Goal: Task Accomplishment & Management: Use online tool/utility

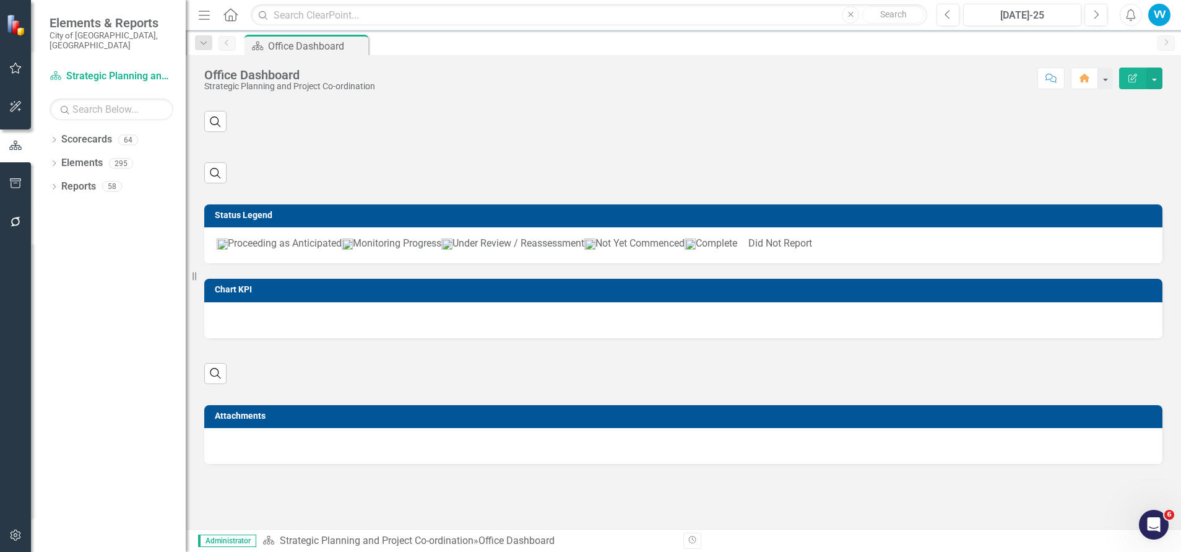
click at [1160, 14] on div "VV" at bounding box center [1159, 15] width 22 height 22
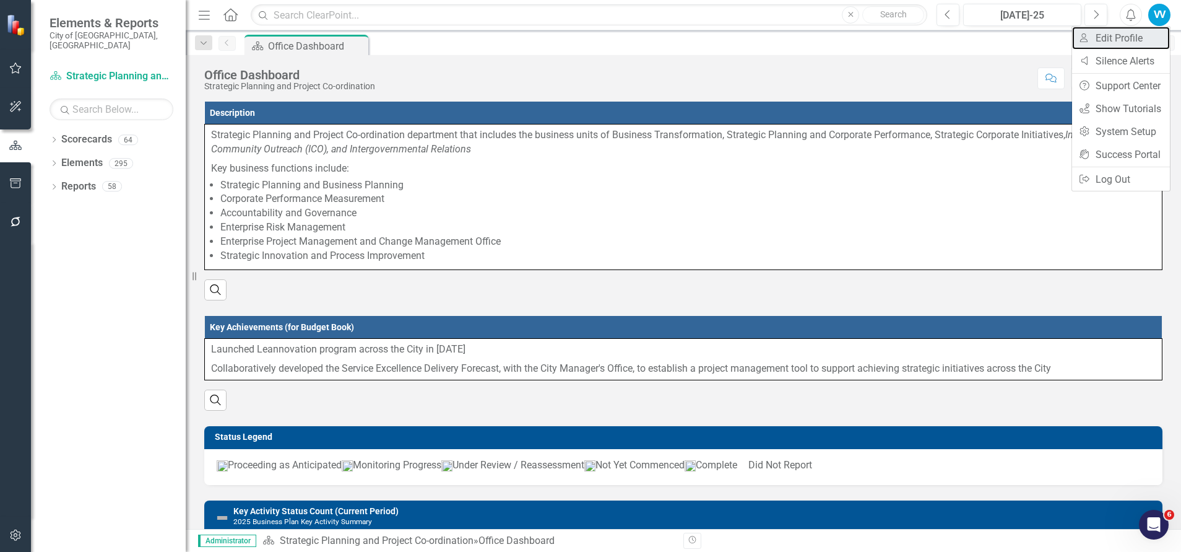
drag, startPoint x: 1135, startPoint y: 35, endPoint x: 1129, endPoint y: 37, distance: 6.7
click at [1135, 35] on link "User Edit Profile" at bounding box center [1121, 38] width 98 height 23
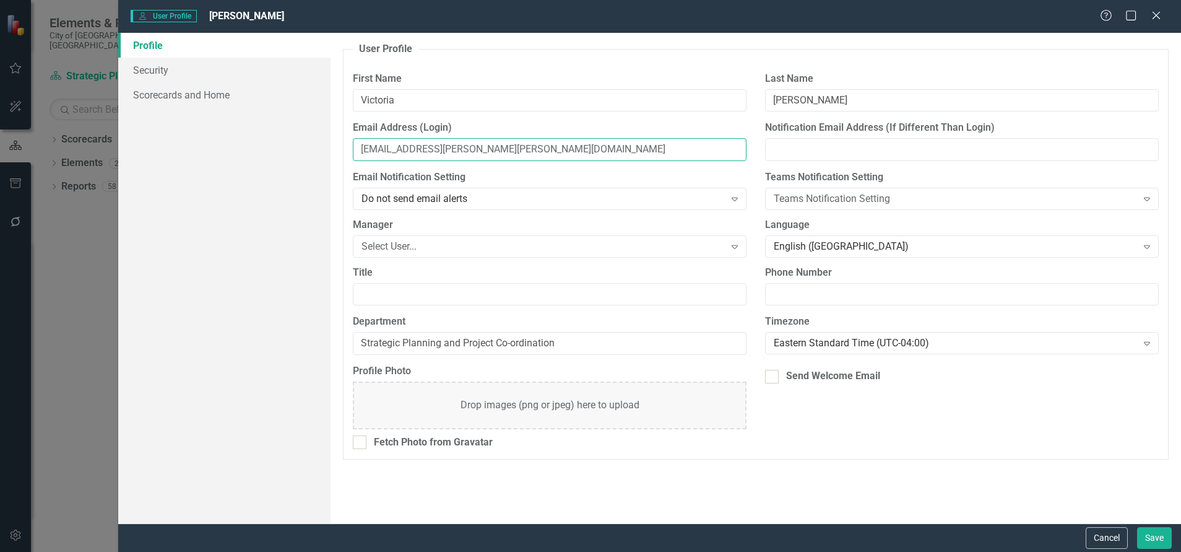
drag, startPoint x: 489, startPoint y: 149, endPoint x: 352, endPoint y: 147, distance: 136.8
click at [352, 147] on div "Email Address (Login) [EMAIL_ADDRESS][PERSON_NAME][PERSON_NAME][DOMAIN_NAME]" at bounding box center [550, 146] width 412 height 50
click at [1100, 537] on button "Cancel" at bounding box center [1107, 538] width 42 height 22
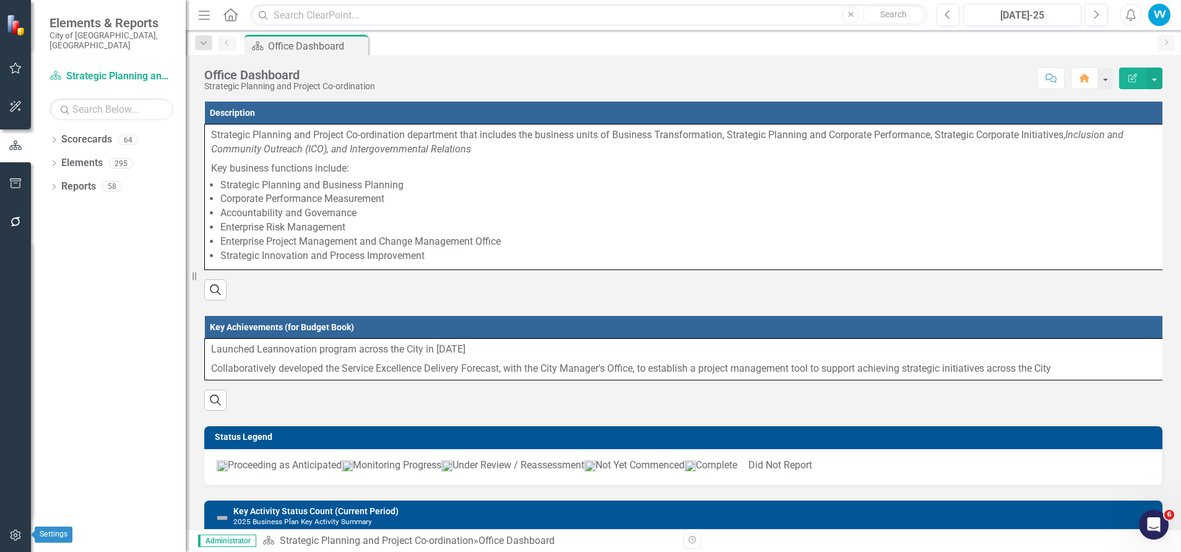
click at [12, 532] on icon "button" at bounding box center [15, 534] width 11 height 11
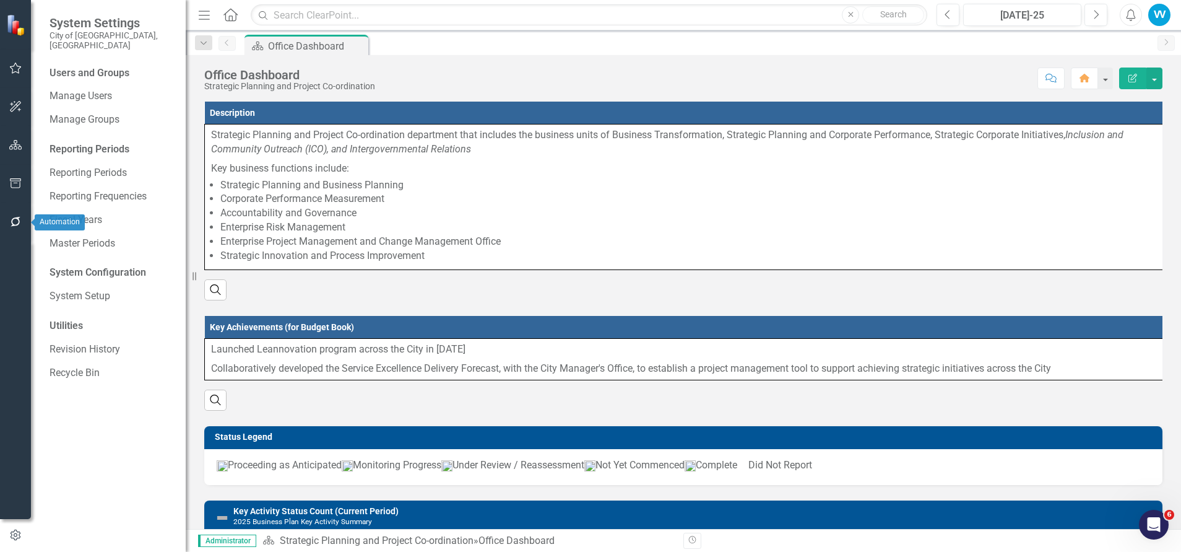
click at [13, 219] on icon "button" at bounding box center [16, 222] width 10 height 10
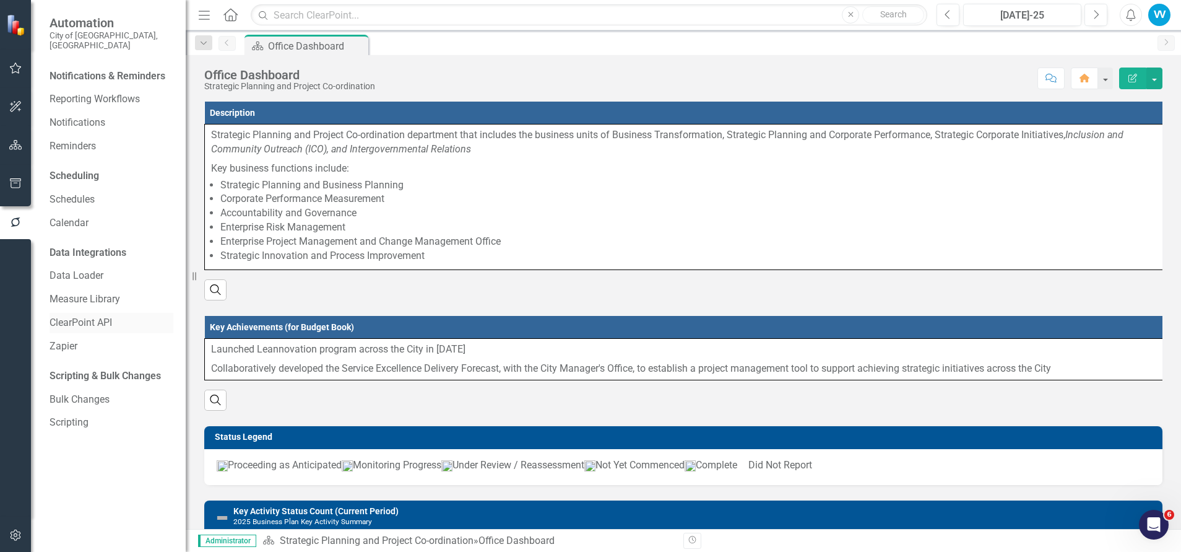
click at [93, 316] on link "ClearPoint API" at bounding box center [112, 323] width 124 height 14
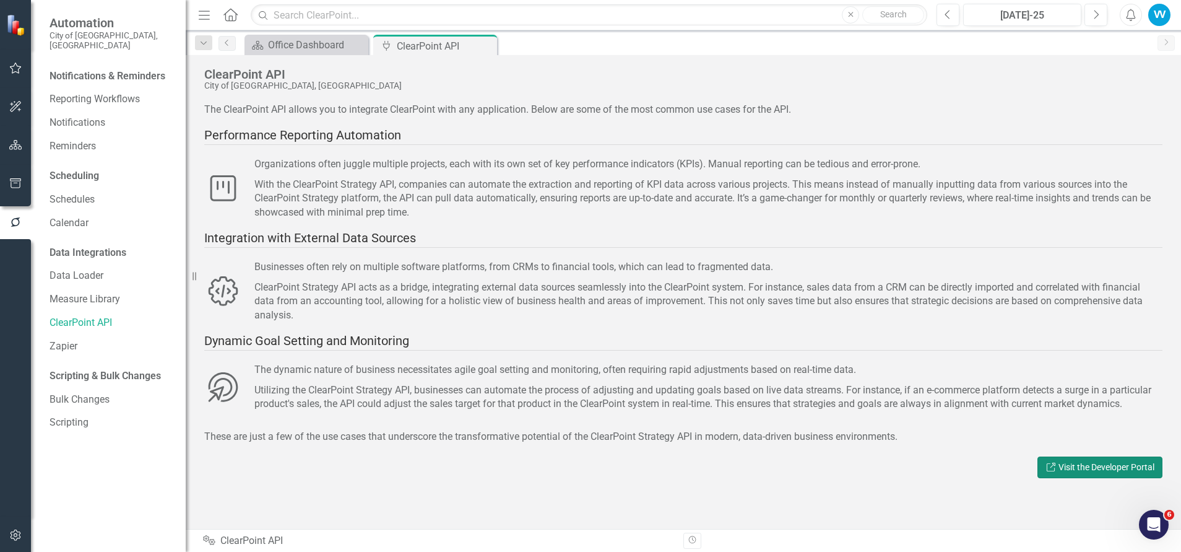
click at [1078, 465] on link "Link Visit the Developer Portal" at bounding box center [1100, 467] width 125 height 22
drag, startPoint x: 1154, startPoint y: 11, endPoint x: 1104, endPoint y: 142, distance: 140.3
click at [1152, 10] on div "VV" at bounding box center [1159, 15] width 22 height 22
click at [1125, 181] on link "Logout Log Out" at bounding box center [1121, 179] width 98 height 23
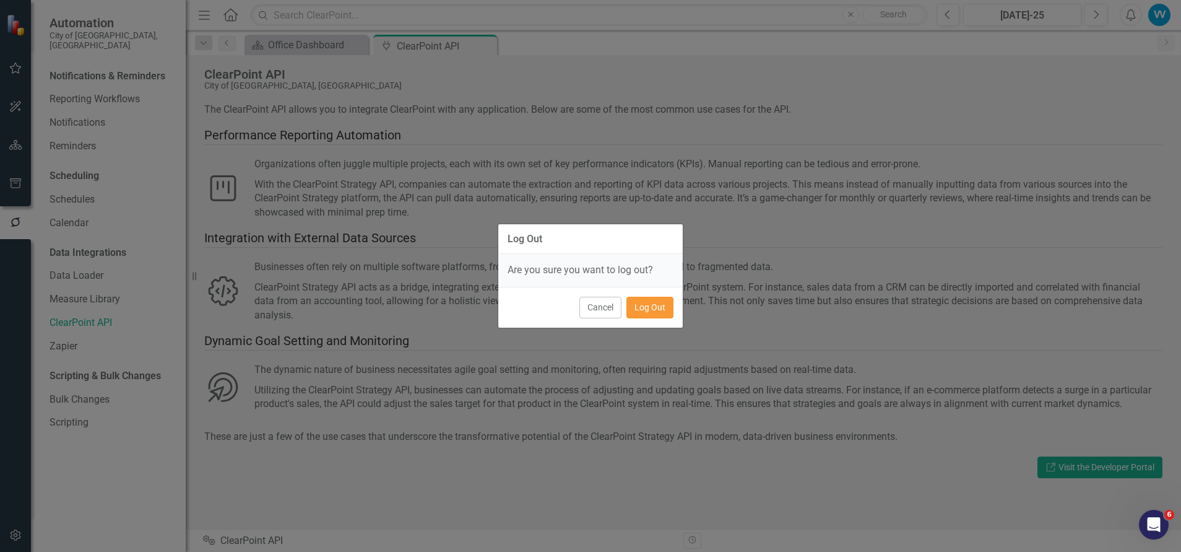
click at [651, 308] on button "Log Out" at bounding box center [649, 308] width 47 height 22
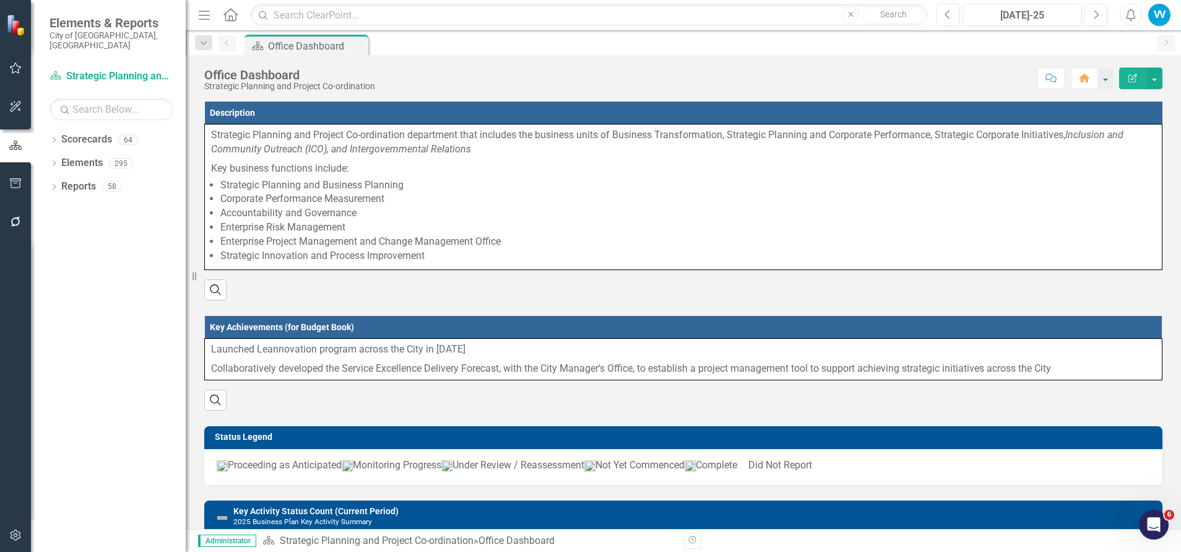
click at [1158, 25] on div "VV" at bounding box center [1159, 15] width 22 height 22
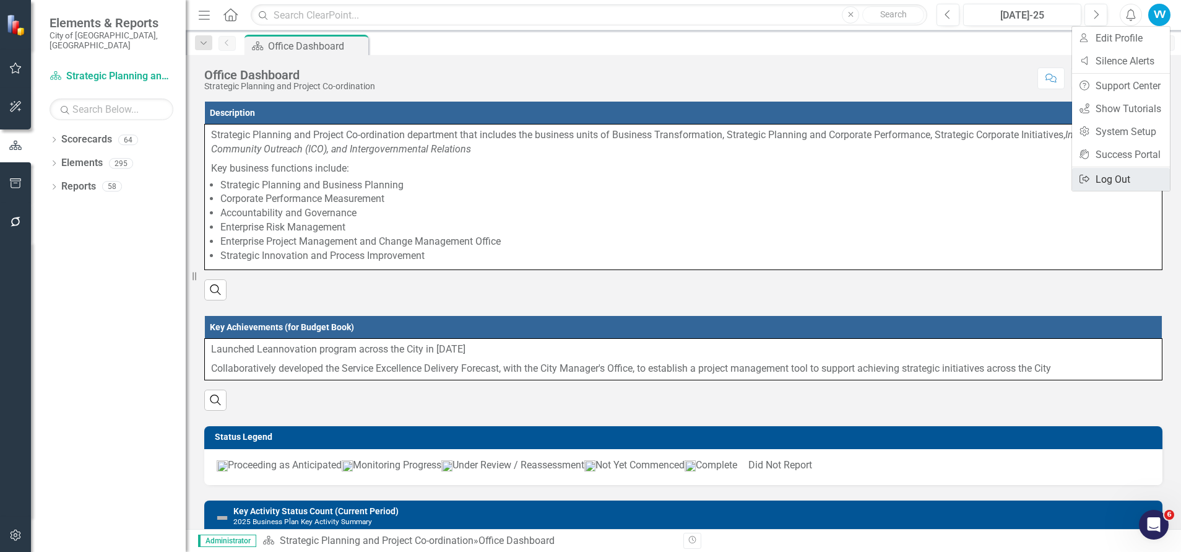
click at [1109, 173] on link "Logout Log Out" at bounding box center [1121, 179] width 98 height 23
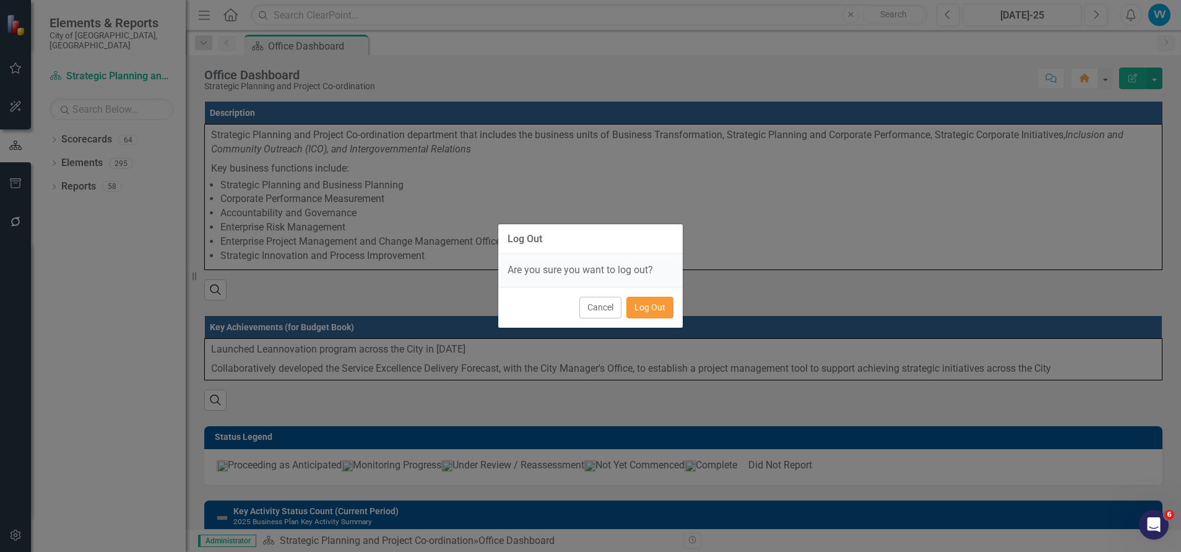
click at [659, 311] on button "Log Out" at bounding box center [649, 308] width 47 height 22
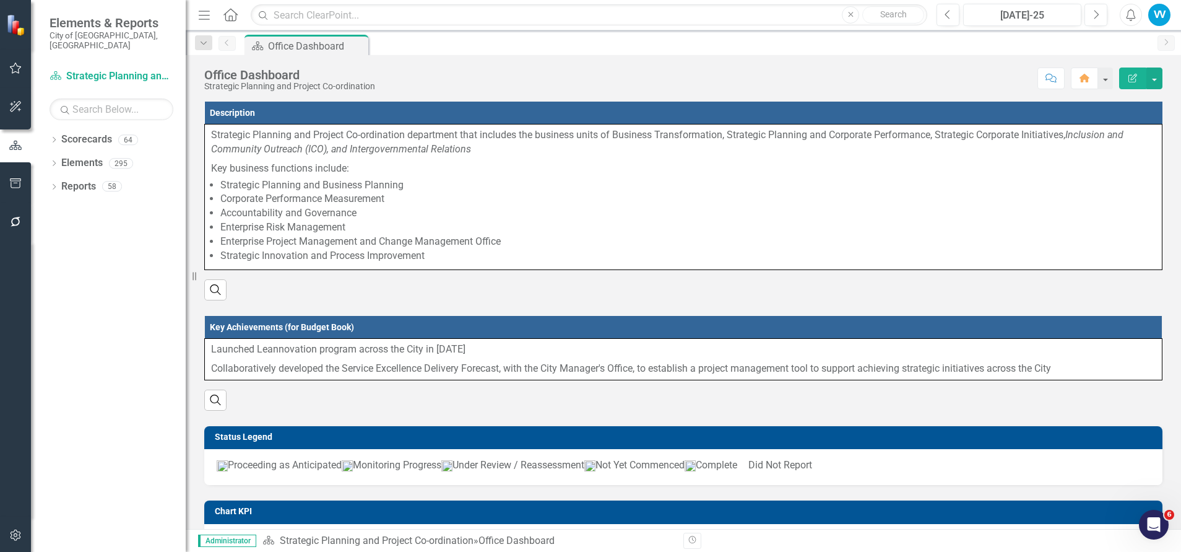
click at [16, 219] on icon "button" at bounding box center [16, 222] width 10 height 10
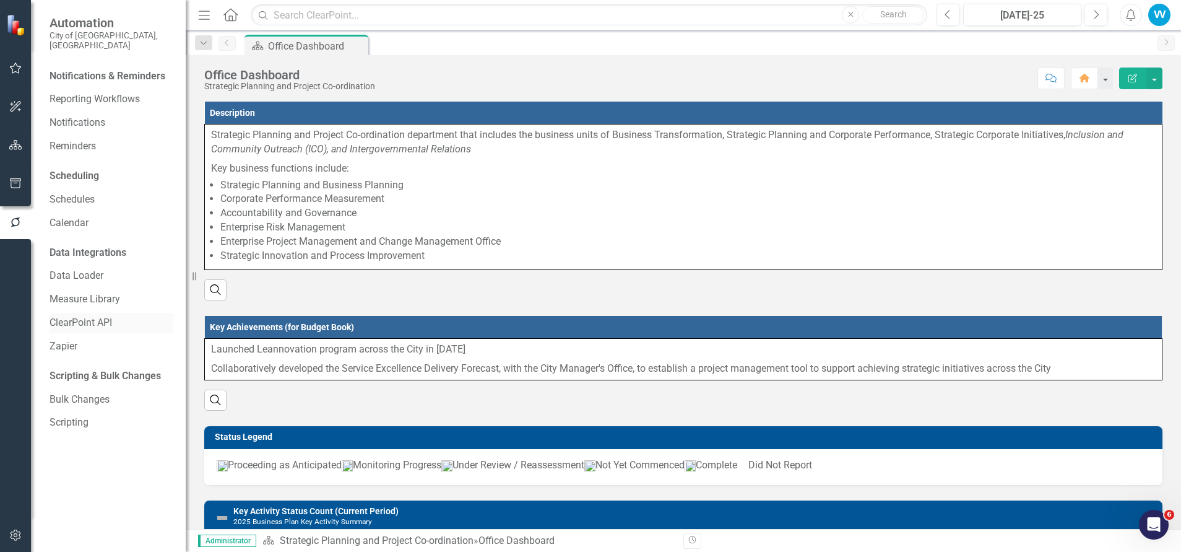
click at [102, 316] on link "ClearPoint API" at bounding box center [112, 323] width 124 height 14
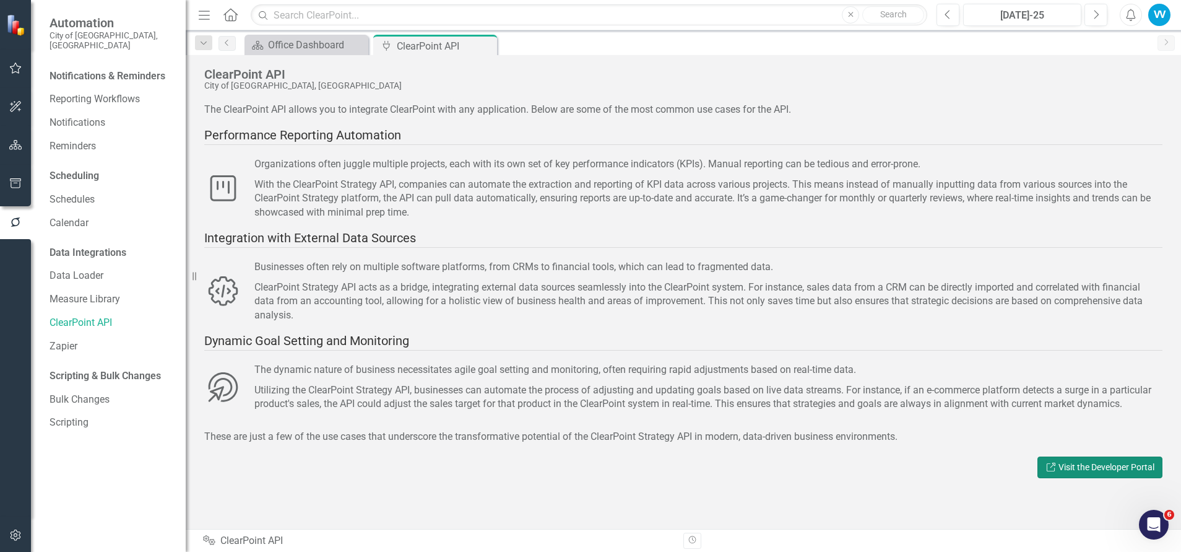
click at [1090, 469] on link "Link Visit the Developer Portal" at bounding box center [1100, 467] width 125 height 22
